Goal: Task Accomplishment & Management: Complete application form

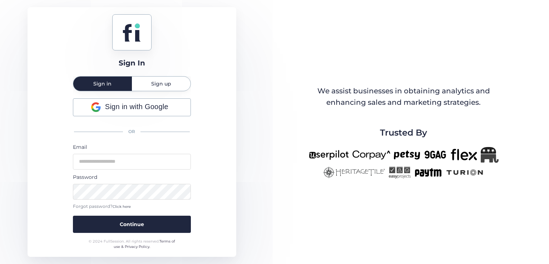
click at [167, 87] on span "Sign up" at bounding box center [161, 84] width 20 height 14
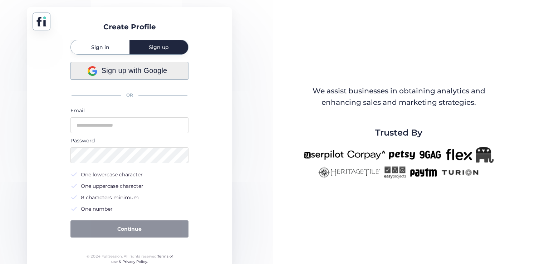
click at [140, 71] on span "Sign up with Google" at bounding box center [135, 70] width 66 height 11
